Goal: Task Accomplishment & Management: Manage account settings

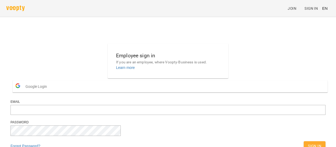
scroll to position [22, 0]
click at [162, 80] on button "Google Login" at bounding box center [170, 86] width 315 height 12
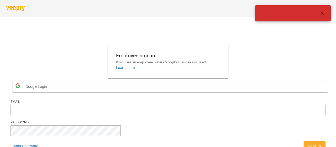
scroll to position [0, 0]
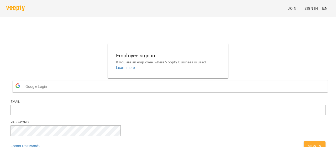
scroll to position [38, 0]
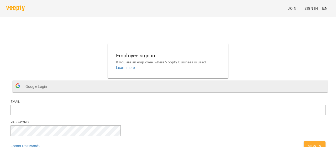
click at [168, 80] on button "Google Login" at bounding box center [170, 86] width 315 height 12
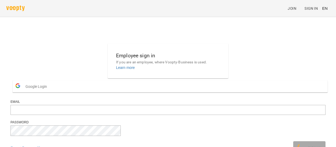
scroll to position [0, 0]
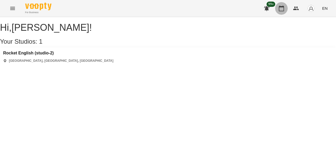
click at [282, 4] on button "button" at bounding box center [281, 8] width 13 height 13
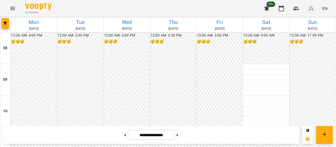
scroll to position [236, 0]
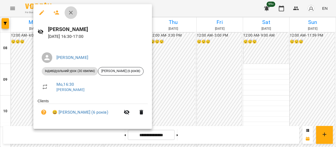
click at [70, 10] on icon "button" at bounding box center [71, 12] width 6 height 6
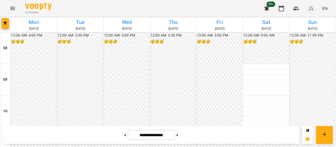
scroll to position [240, 0]
